Goal: Transaction & Acquisition: Purchase product/service

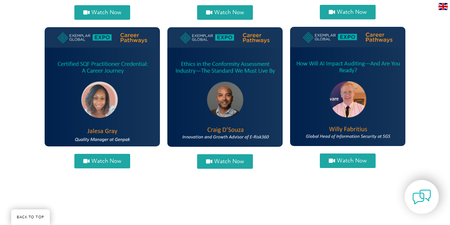
scroll to position [409, 0]
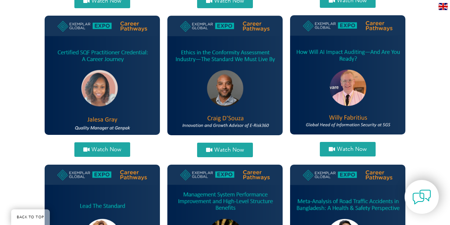
click at [347, 147] on span "Watch Now" at bounding box center [352, 149] width 30 height 6
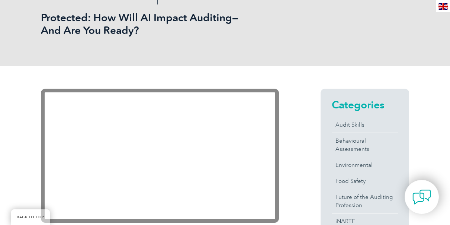
scroll to position [149, 0]
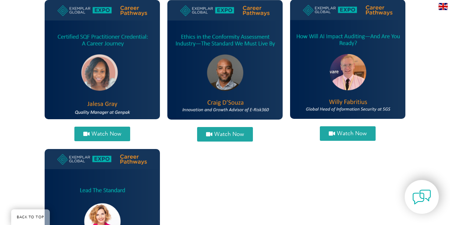
scroll to position [409, 0]
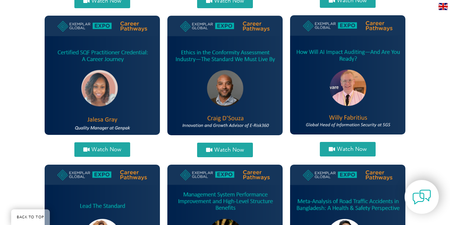
click at [73, 50] on img at bounding box center [102, 75] width 115 height 119
click at [113, 94] on img at bounding box center [102, 75] width 115 height 119
click at [118, 148] on span "Watch Now" at bounding box center [106, 150] width 30 height 6
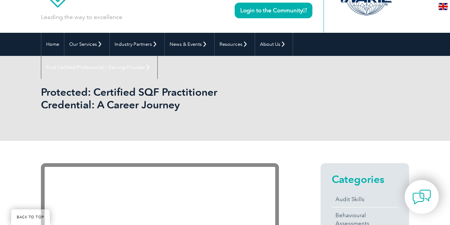
scroll to position [149, 0]
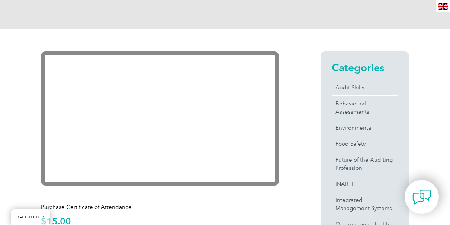
drag, startPoint x: 401, startPoint y: 93, endPoint x: 379, endPoint y: 51, distance: 48.1
click at [405, 90] on div "Categories Audit Skills Behavioural Assessments Environmental Food Safety Futur…" at bounding box center [365, 189] width 89 height 276
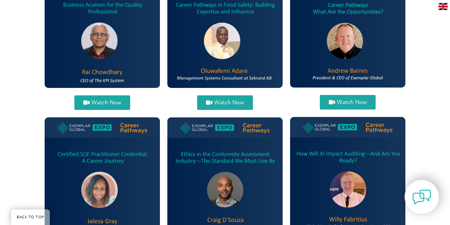
scroll to position [298, 0]
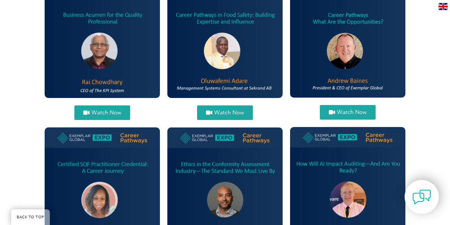
click at [310, 162] on img at bounding box center [347, 186] width 115 height 119
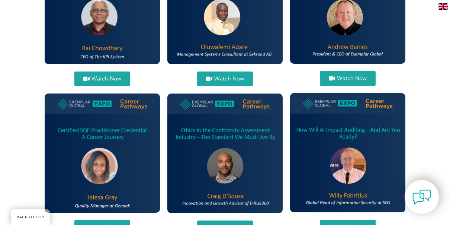
scroll to position [409, 0]
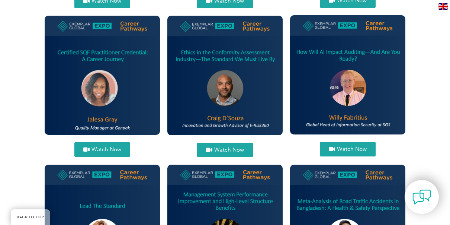
click at [348, 150] on span "Watch Now" at bounding box center [352, 149] width 30 height 6
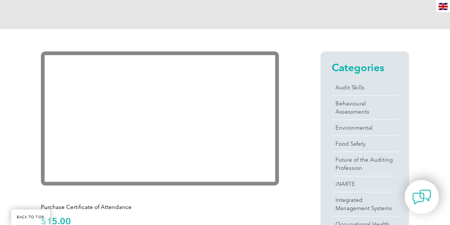
scroll to position [260, 0]
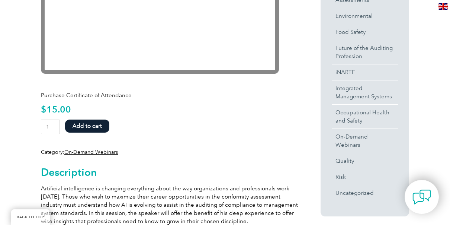
click at [85, 128] on button "Add to cart" at bounding box center [87, 125] width 44 height 13
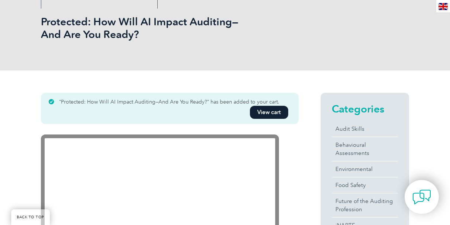
scroll to position [118, 0]
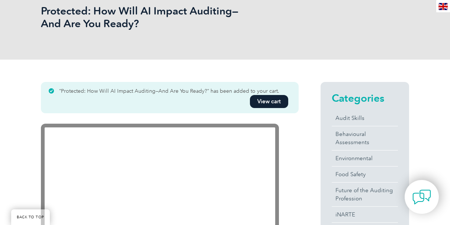
click at [270, 105] on link "View cart" at bounding box center [269, 101] width 38 height 13
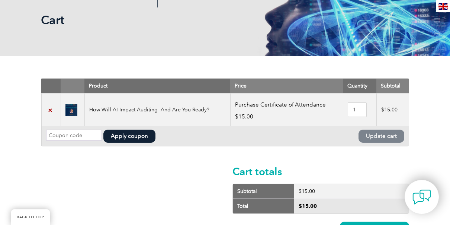
scroll to position [149, 0]
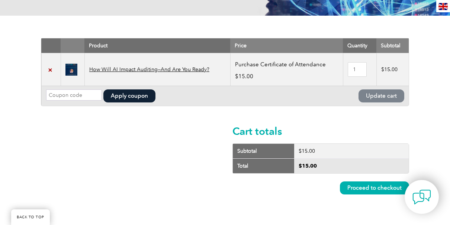
click at [357, 187] on link "Proceed to checkout" at bounding box center [374, 187] width 69 height 13
click at [128, 70] on link "How Will AI Impact Auditing—And Are You Ready?" at bounding box center [149, 69] width 120 height 6
click at [179, 70] on link "How Will AI Impact Auditing—And Are You Ready?" at bounding box center [149, 69] width 120 height 6
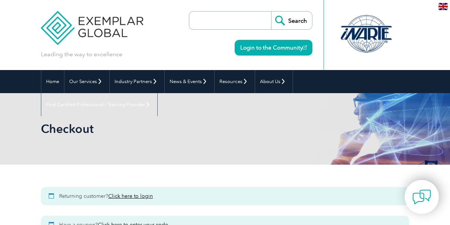
select select "[GEOGRAPHIC_DATA]"
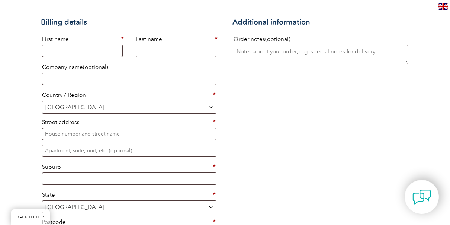
scroll to position [149, 0]
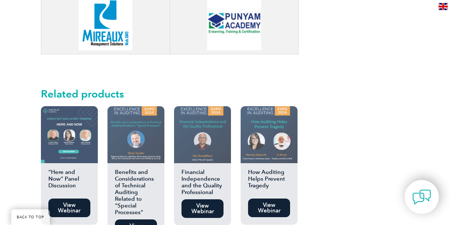
scroll to position [781, 0]
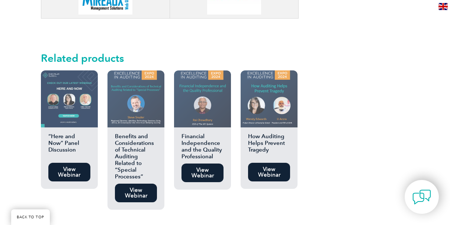
click at [261, 163] on link "View Webinar" at bounding box center [269, 172] width 42 height 19
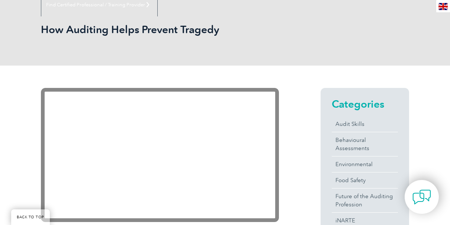
scroll to position [112, 0]
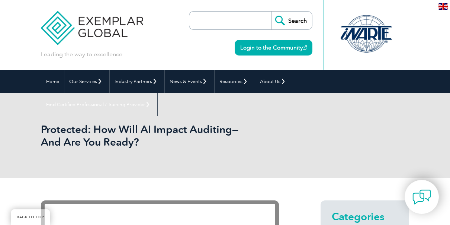
scroll to position [781, 0]
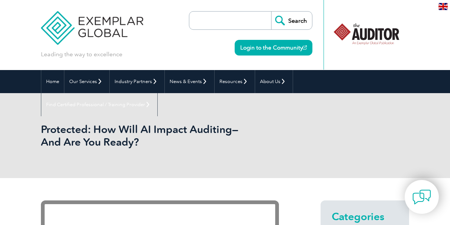
click at [271, 48] on link "Login to the Community" at bounding box center [274, 48] width 78 height 16
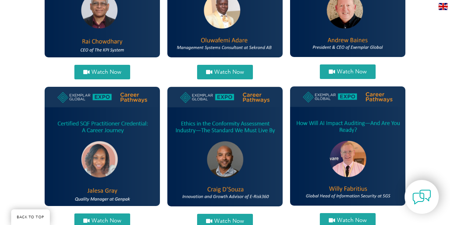
scroll to position [372, 0]
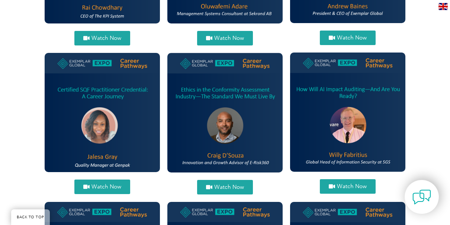
click at [346, 185] on span "Watch Now" at bounding box center [352, 186] width 30 height 6
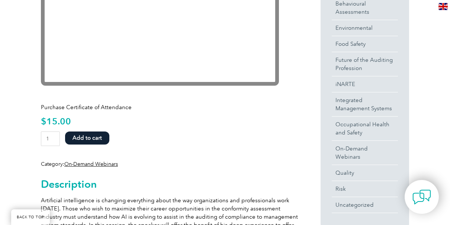
scroll to position [260, 0]
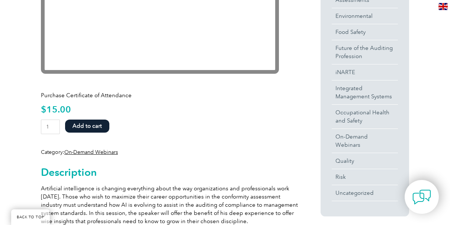
click at [85, 123] on button "Add to cart" at bounding box center [87, 125] width 44 height 13
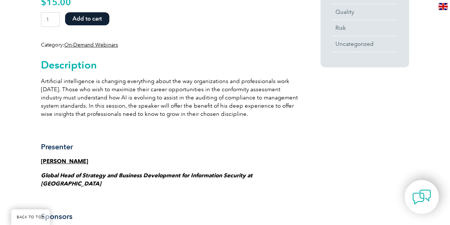
scroll to position [335, 0]
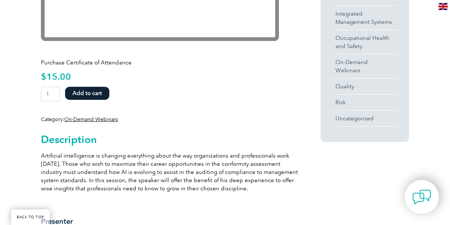
click at [93, 93] on button "Add to cart" at bounding box center [87, 93] width 44 height 13
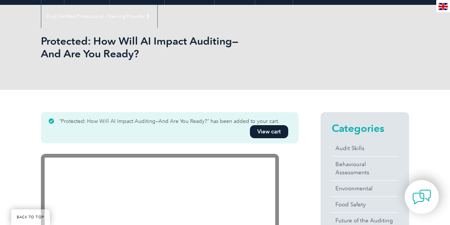
scroll to position [81, 0]
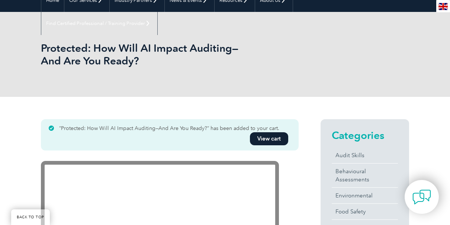
click at [273, 142] on link "View cart" at bounding box center [269, 138] width 38 height 13
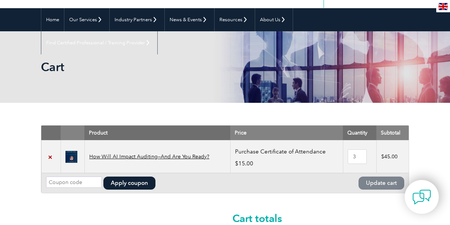
scroll to position [112, 0]
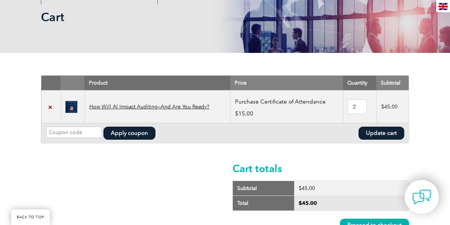
click at [358, 109] on input "2" at bounding box center [357, 106] width 19 height 15
click at [360, 107] on input "1" at bounding box center [357, 106] width 19 height 15
type input "0"
click at [360, 107] on input "0" at bounding box center [357, 106] width 19 height 15
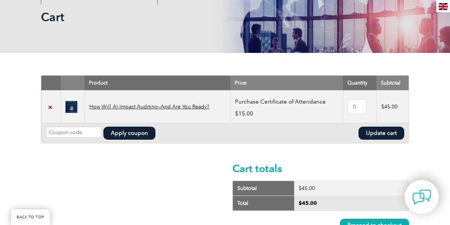
click at [273, 158] on div "Cart totals Subtotal $ 45.00 Total $ 45.00 Proceed to checkout" at bounding box center [320, 197] width 177 height 90
click at [380, 129] on button "Update cart" at bounding box center [382, 132] width 46 height 13
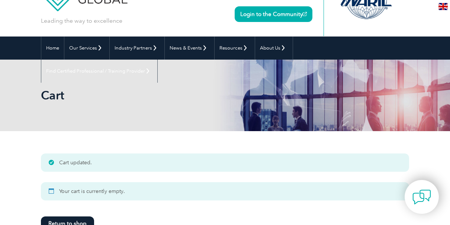
scroll to position [0, 0]
